Goal: Task Accomplishment & Management: Complete application form

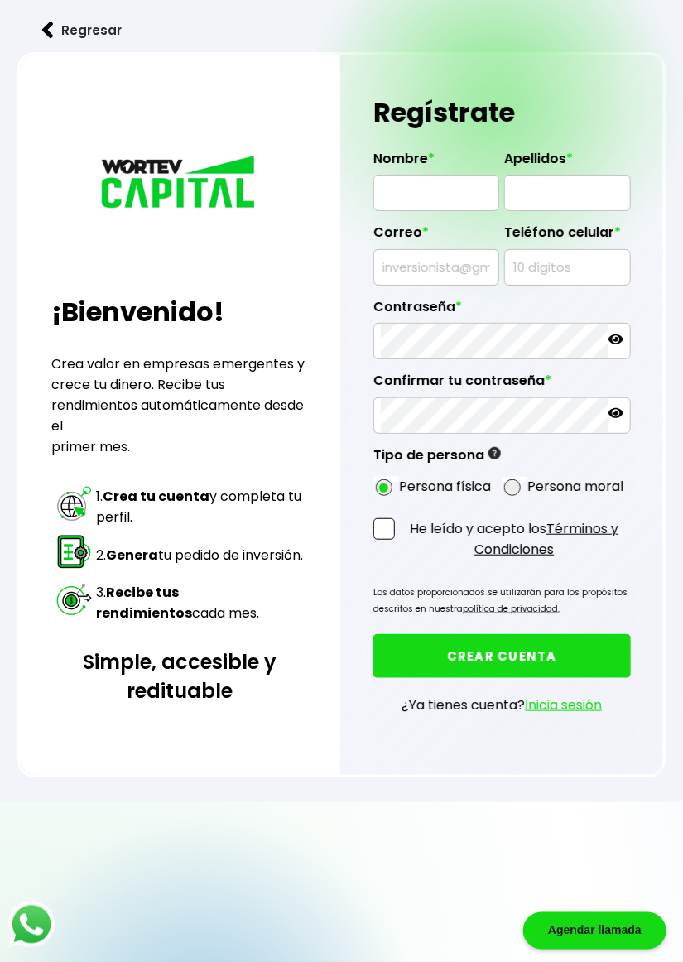
click at [405, 185] on input "text" at bounding box center [436, 193] width 111 height 35
type input "[PERSON_NAME]"
click at [560, 197] on input "text" at bounding box center [567, 193] width 111 height 35
type input "[PERSON_NAME]"
click at [406, 271] on input "text" at bounding box center [436, 267] width 111 height 35
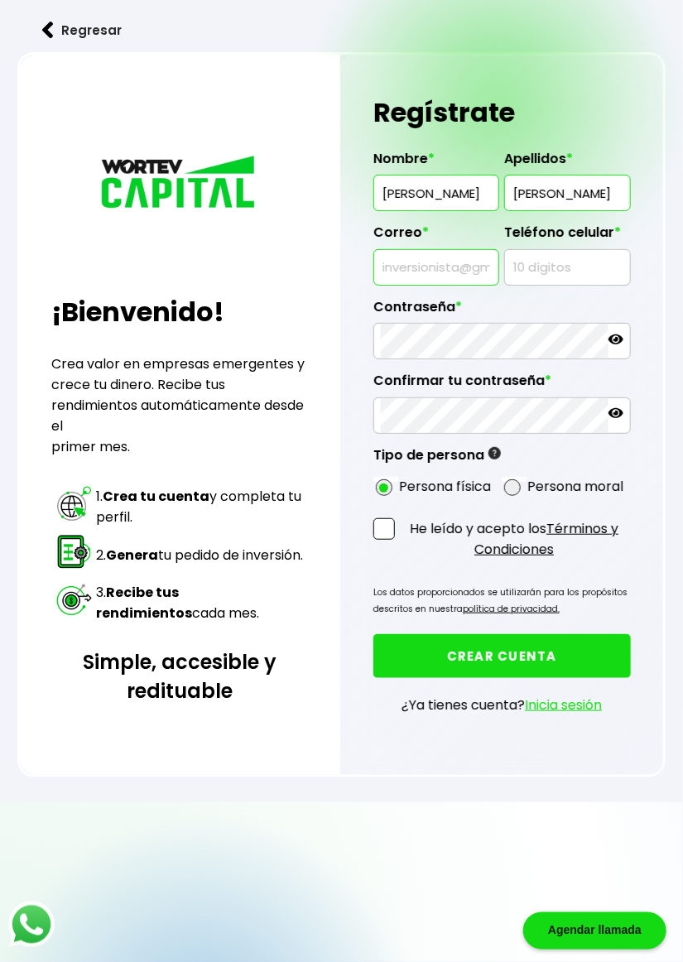
type input "[EMAIL_ADDRESS][DOMAIN_NAME]"
click at [558, 270] on input "text" at bounding box center [567, 267] width 111 height 35
type input "9514418453"
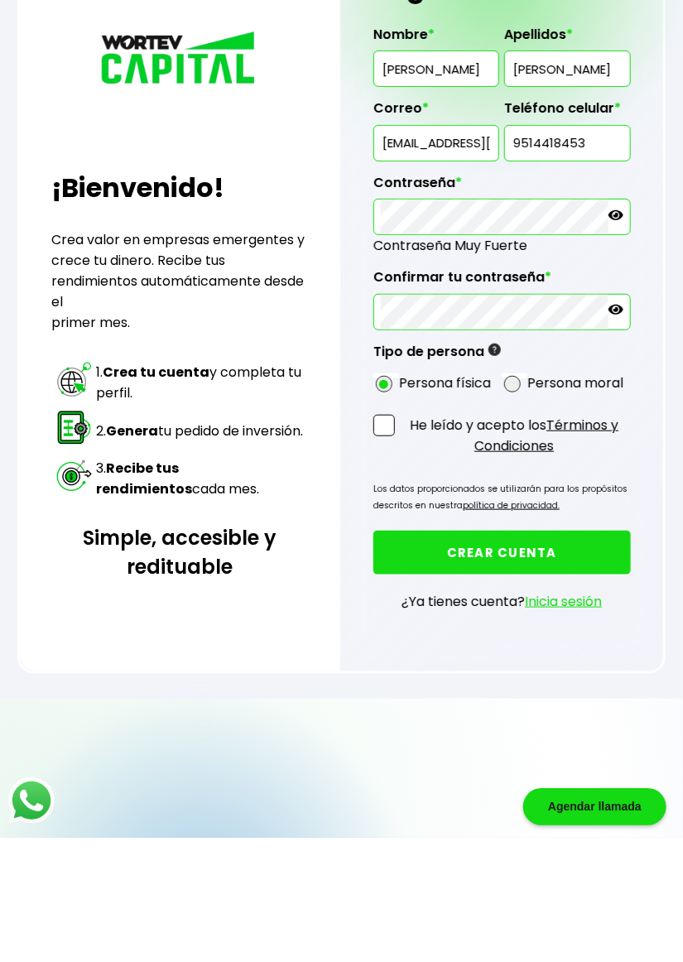
click at [119, 546] on strong "Genera" at bounding box center [133, 555] width 52 height 19
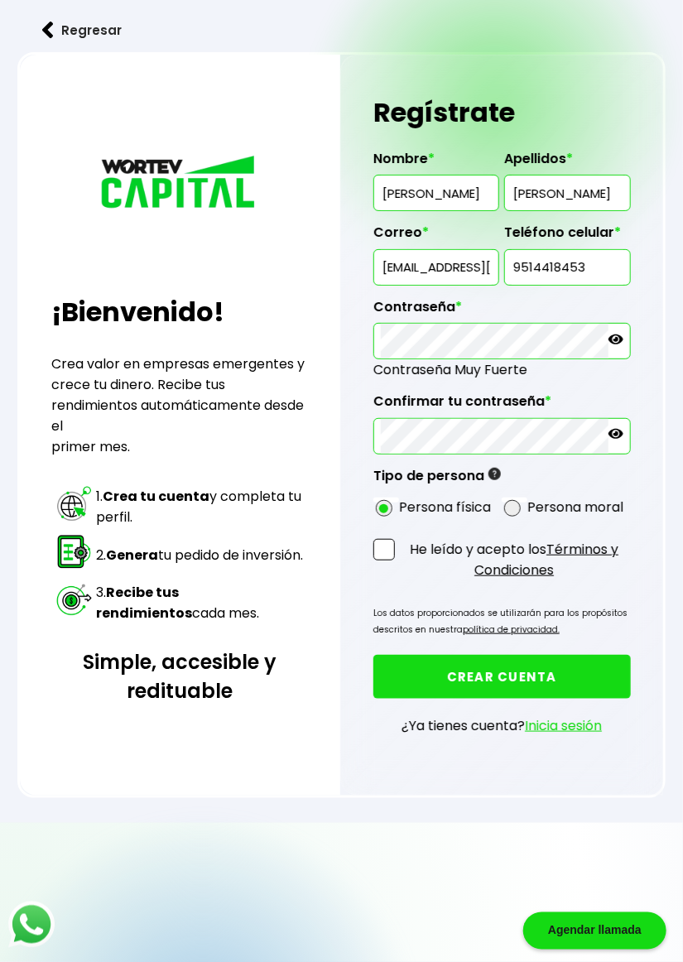
click at [113, 455] on div "¡Bienvenido! Crea valor en empresas emergentes y crece tu dinero. Recibe tus re…" at bounding box center [180, 396] width 257 height 618
click at [424, 675] on button "CREAR CUENTA" at bounding box center [501, 677] width 257 height 44
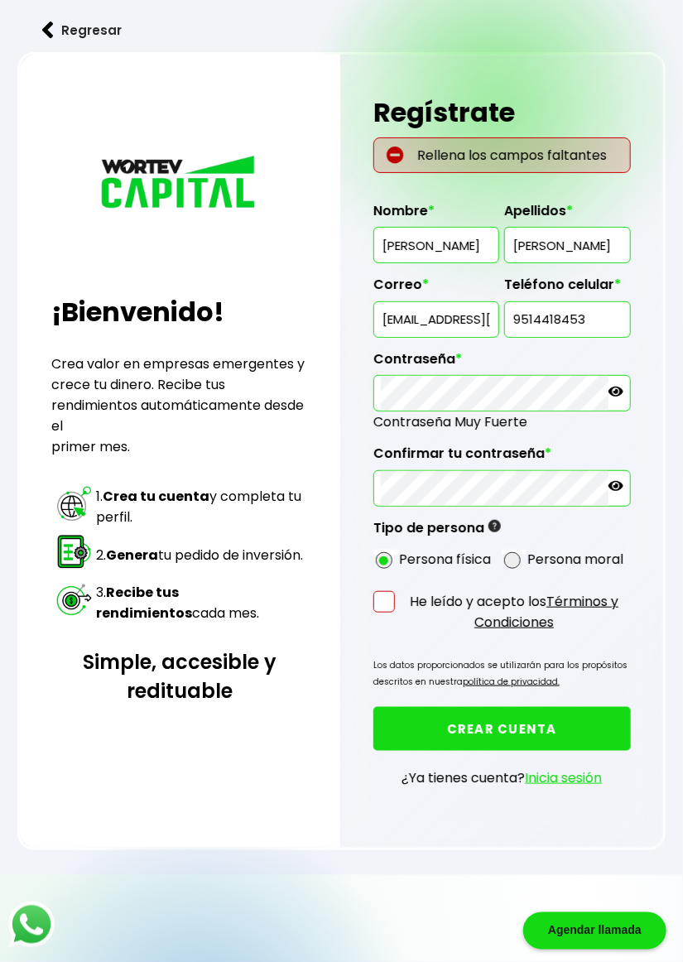
click at [387, 602] on span at bounding box center [384, 602] width 22 height 22
click at [402, 635] on input "He leído y acepto los Términos y Condiciones" at bounding box center [402, 635] width 0 height 0
click at [397, 159] on img at bounding box center [395, 155] width 17 height 17
click at [477, 149] on p "Rellena los campos faltantes" at bounding box center [501, 155] width 257 height 36
